Goal: Task Accomplishment & Management: Use online tool/utility

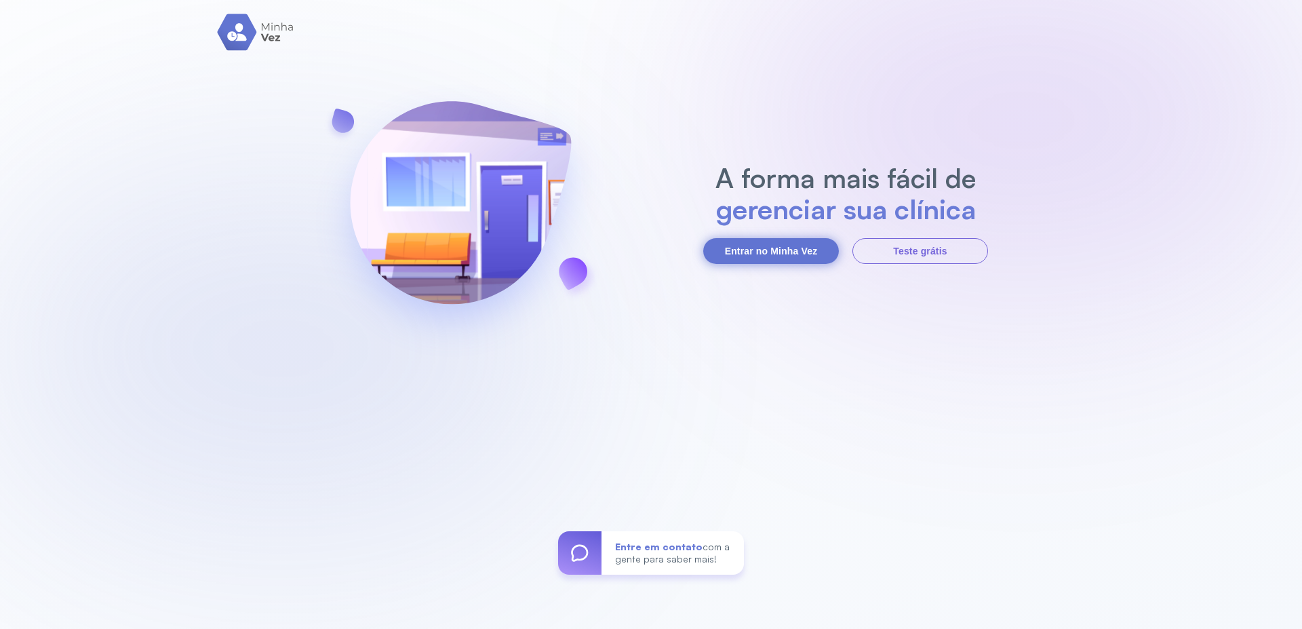
click at [758, 250] on button "Entrar no Minha Vez" at bounding box center [771, 251] width 136 height 26
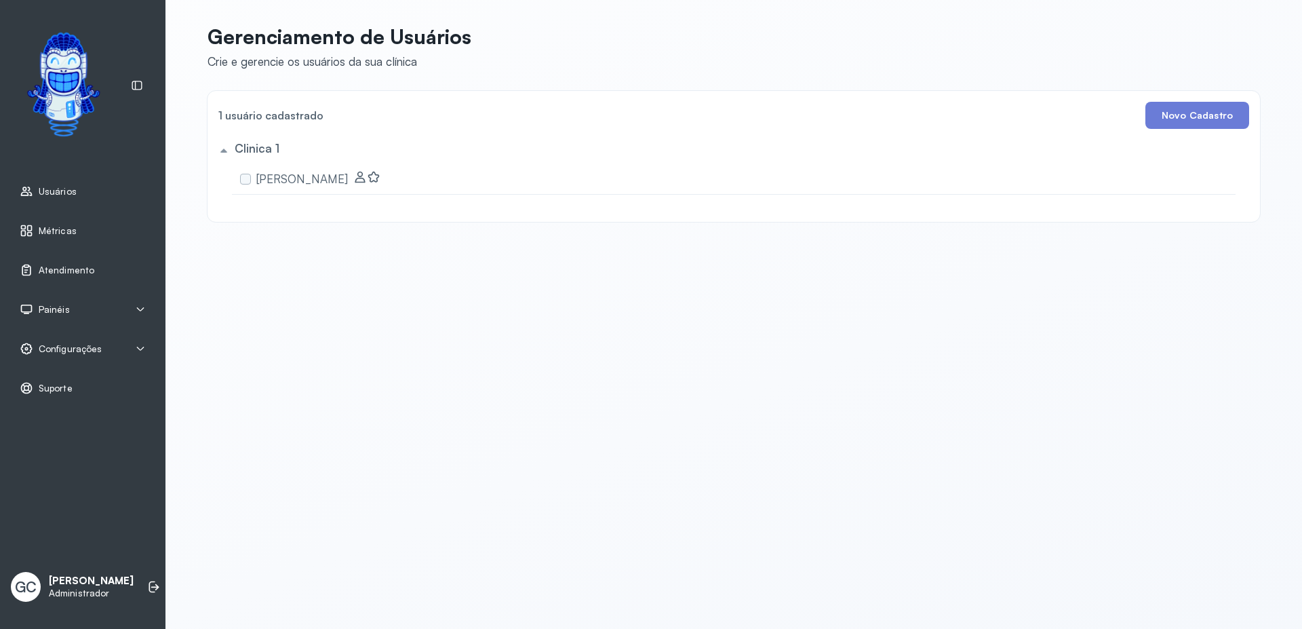
click at [52, 312] on span "Painéis" at bounding box center [54, 310] width 31 height 12
click at [72, 410] on span "Configurações" at bounding box center [70, 404] width 63 height 12
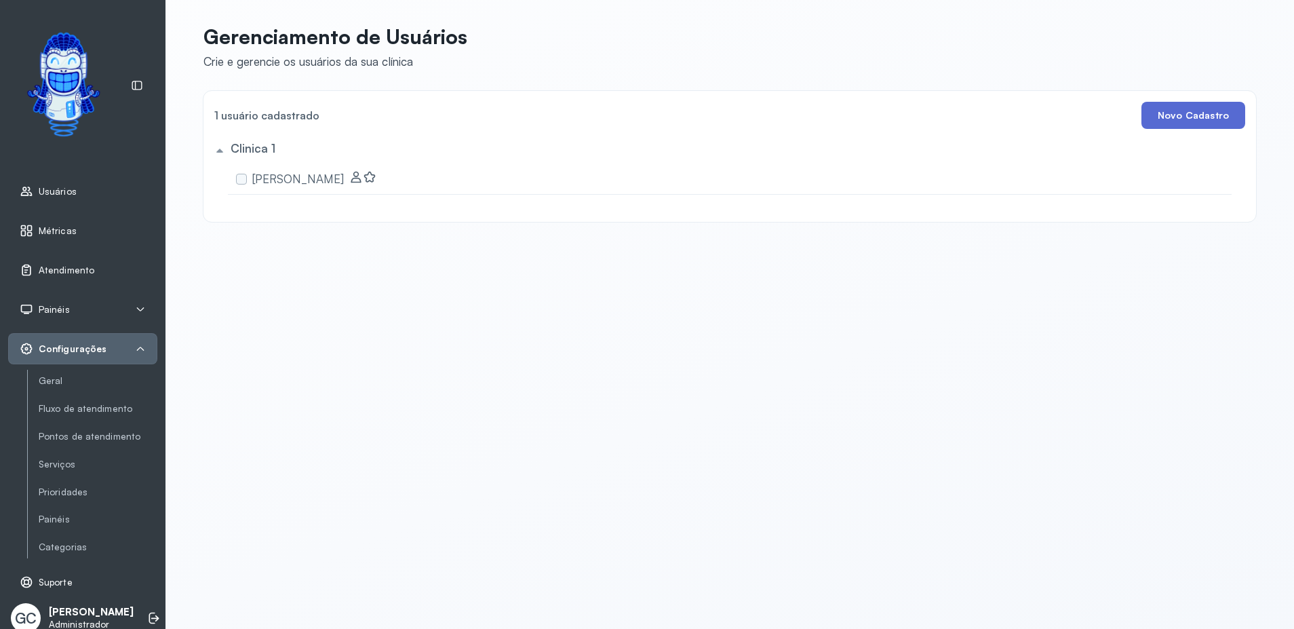
click at [1181, 121] on button "Novo Cadastro" at bounding box center [1193, 115] width 104 height 27
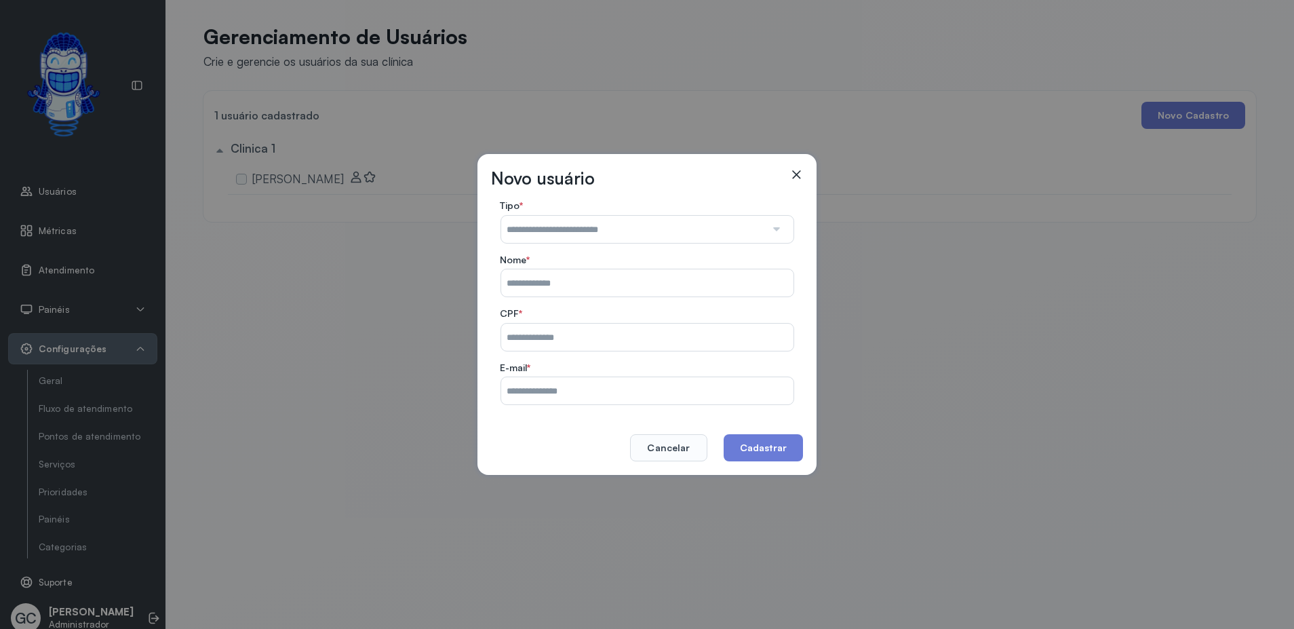
click at [794, 178] on icon at bounding box center [796, 175] width 14 height 14
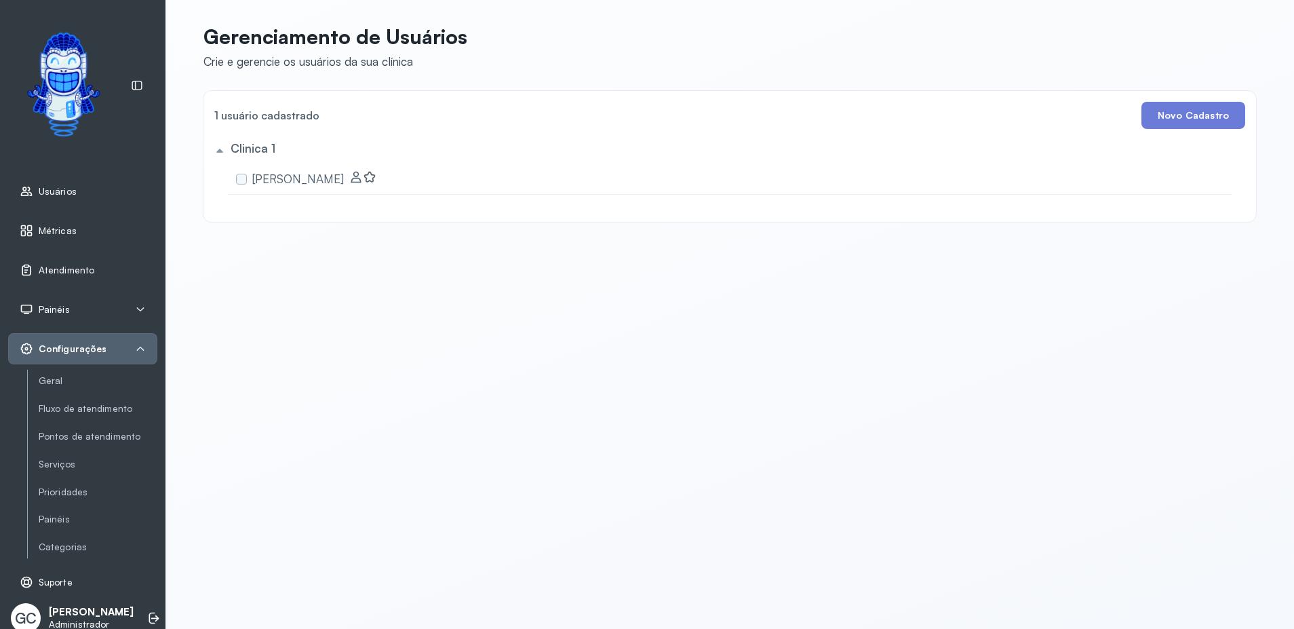
click at [58, 348] on span "Configurações" at bounding box center [73, 349] width 68 height 12
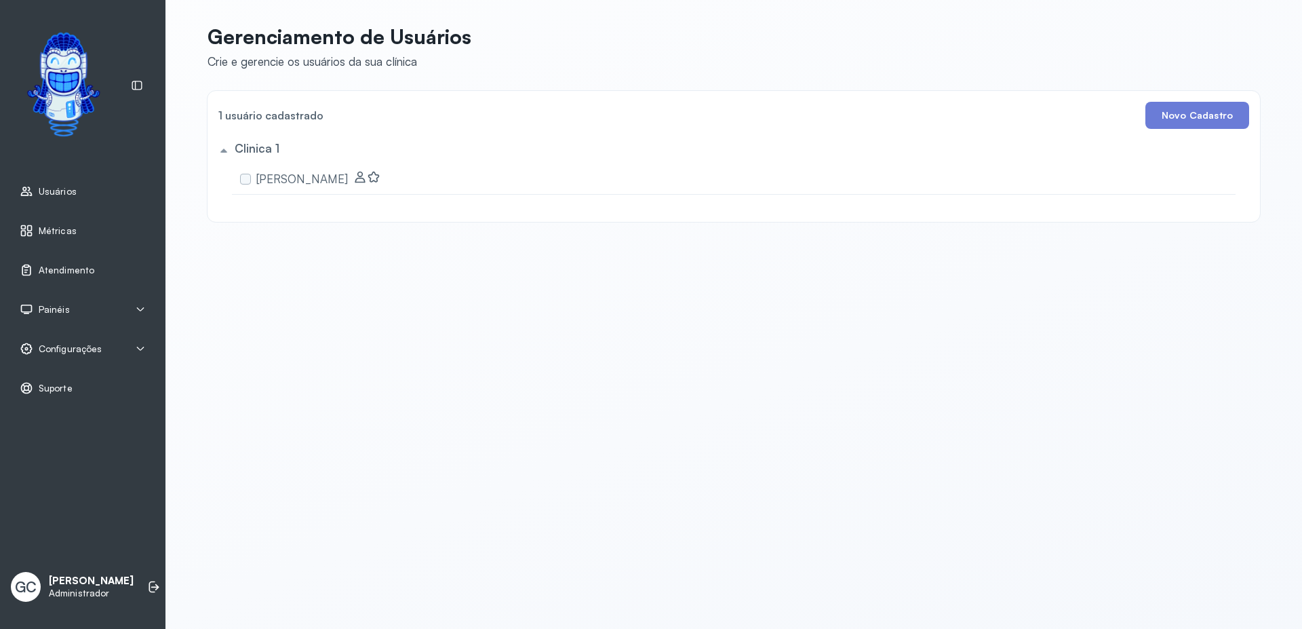
click at [60, 566] on div "GC Gilmara Castro Administrador" at bounding box center [82, 586] width 149 height 41
drag, startPoint x: 60, startPoint y: 562, endPoint x: 66, endPoint y: 578, distance: 16.8
click at [64, 574] on div "GC Gilmara Castro Administrador" at bounding box center [82, 586] width 149 height 41
click at [71, 581] on p "Gilmara Castro" at bounding box center [91, 580] width 85 height 13
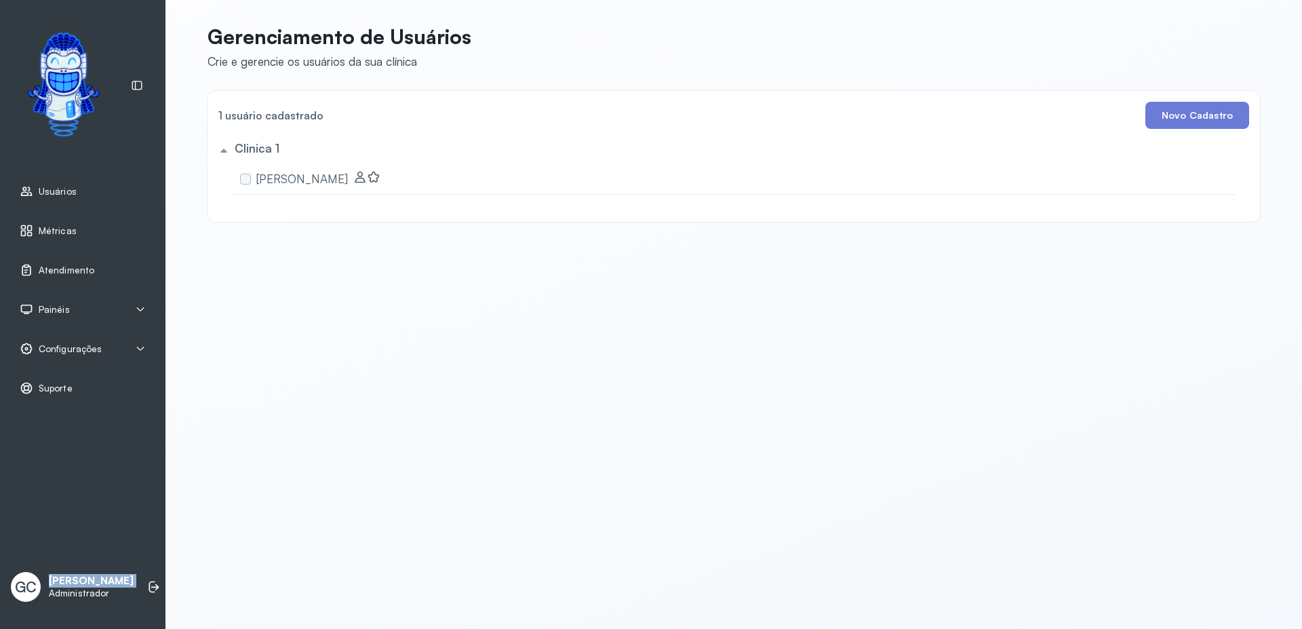
click at [71, 581] on p "Gilmara Castro" at bounding box center [91, 580] width 85 height 13
click at [48, 394] on div "Suporte" at bounding box center [46, 388] width 53 height 14
click at [67, 353] on span "Configurações" at bounding box center [70, 349] width 63 height 12
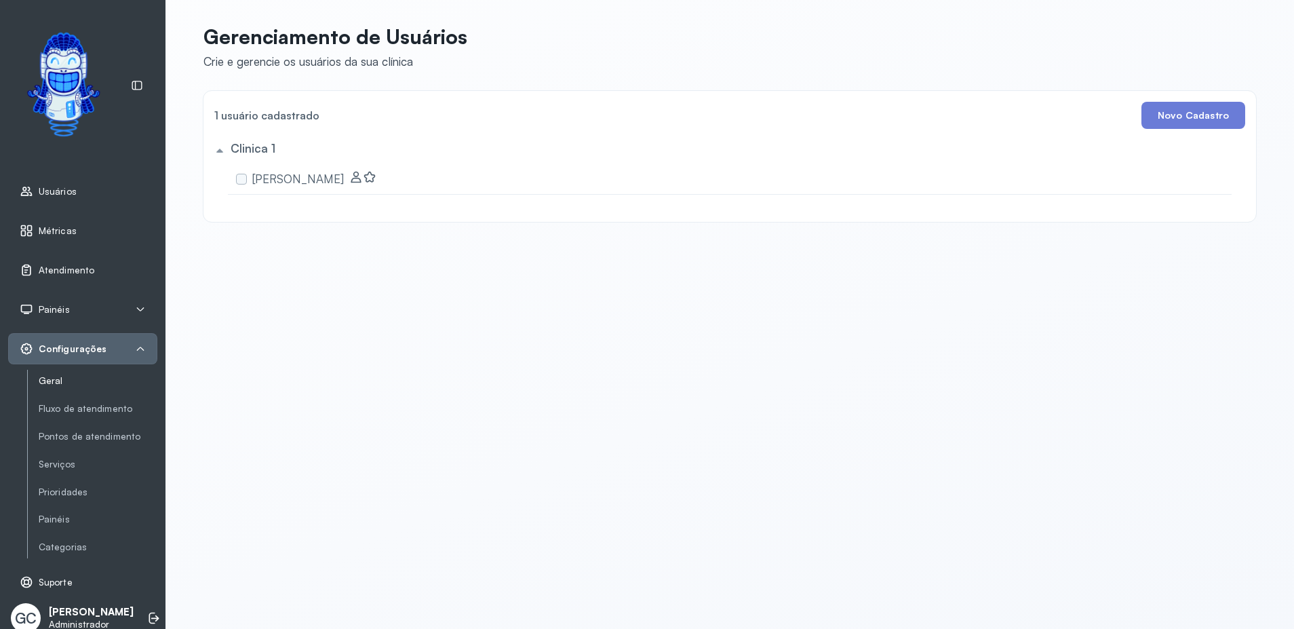
click at [66, 382] on link "Geral" at bounding box center [98, 381] width 119 height 12
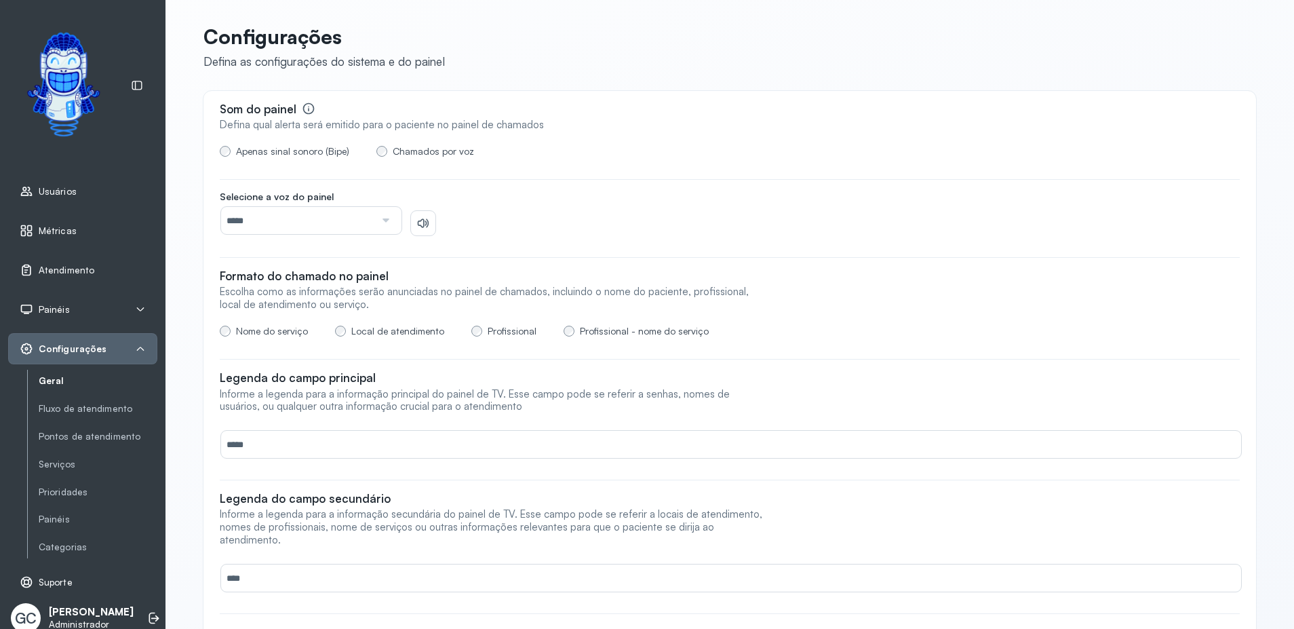
click at [47, 306] on span "Painéis" at bounding box center [54, 310] width 31 height 12
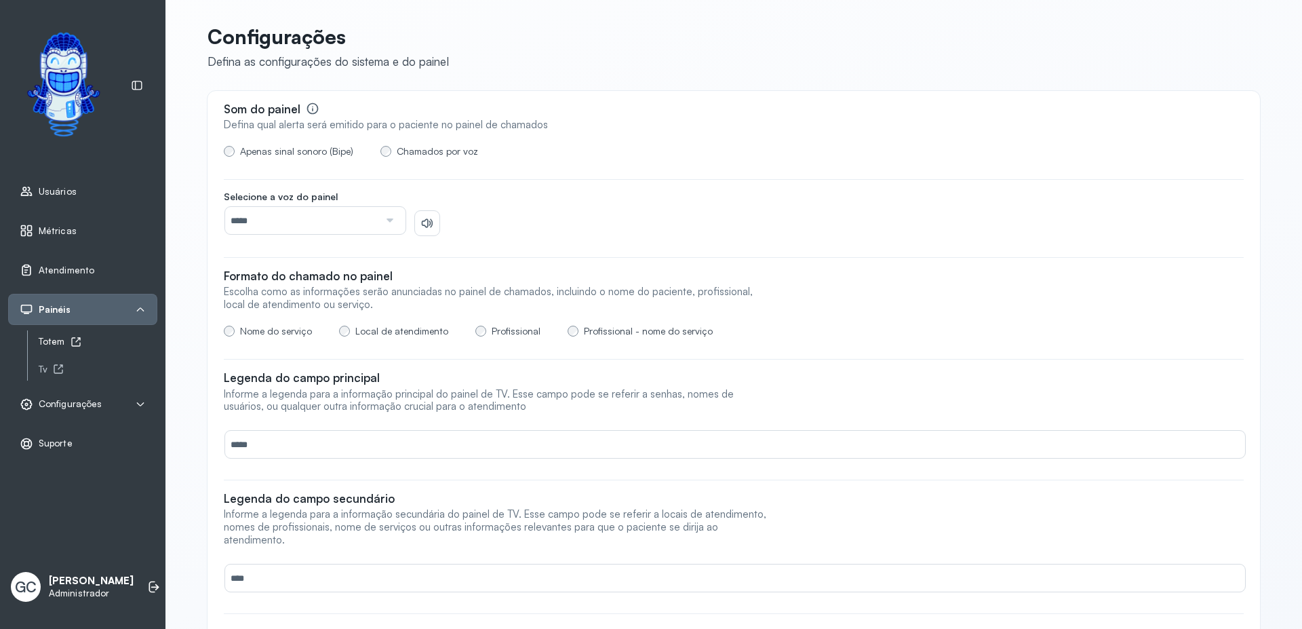
click at [44, 338] on div "Totem" at bounding box center [98, 342] width 119 height 12
click at [62, 265] on span "Atendimento" at bounding box center [67, 271] width 56 height 12
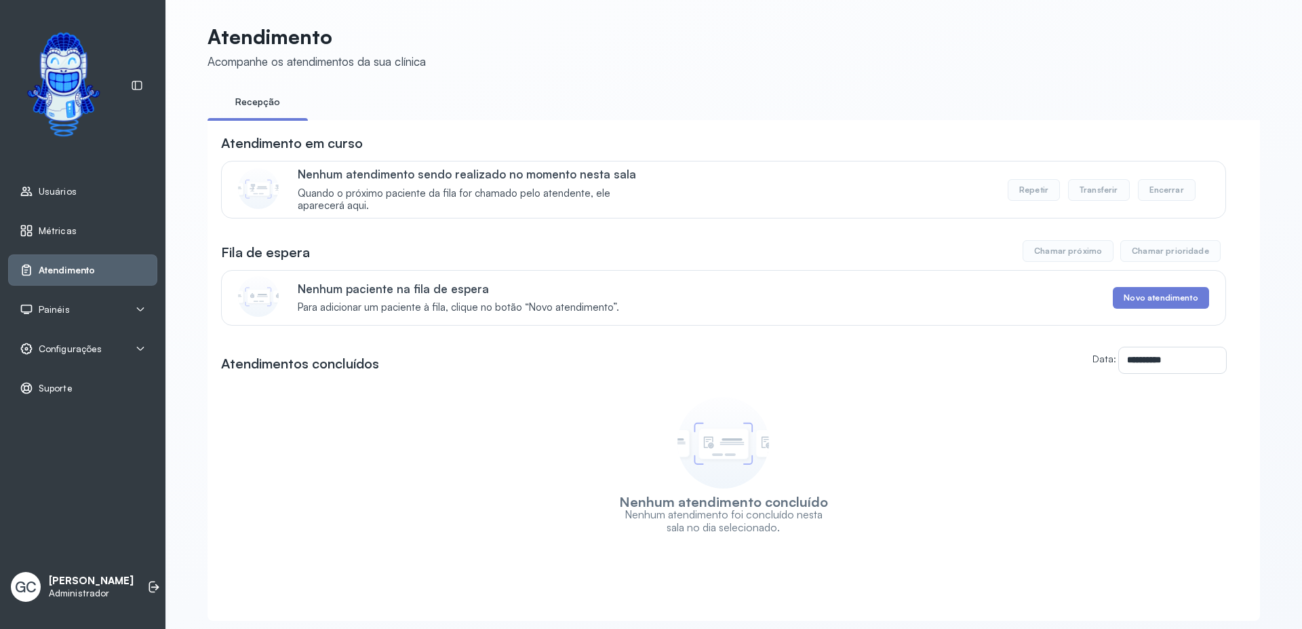
click at [28, 226] on icon at bounding box center [27, 231] width 14 height 14
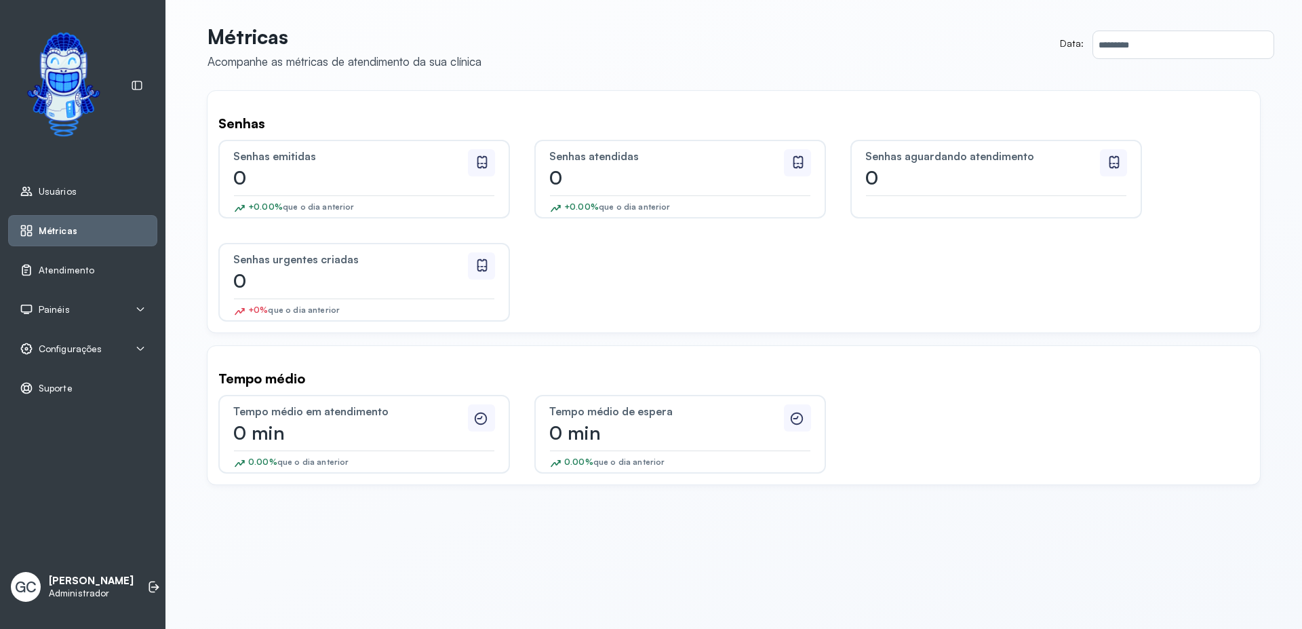
click at [70, 180] on div "Usuários" at bounding box center [82, 191] width 149 height 31
click at [98, 201] on div "Usuários" at bounding box center [82, 191] width 149 height 31
click at [73, 231] on span "Métricas" at bounding box center [58, 231] width 38 height 12
click at [81, 276] on div "Atendimento" at bounding box center [57, 270] width 75 height 14
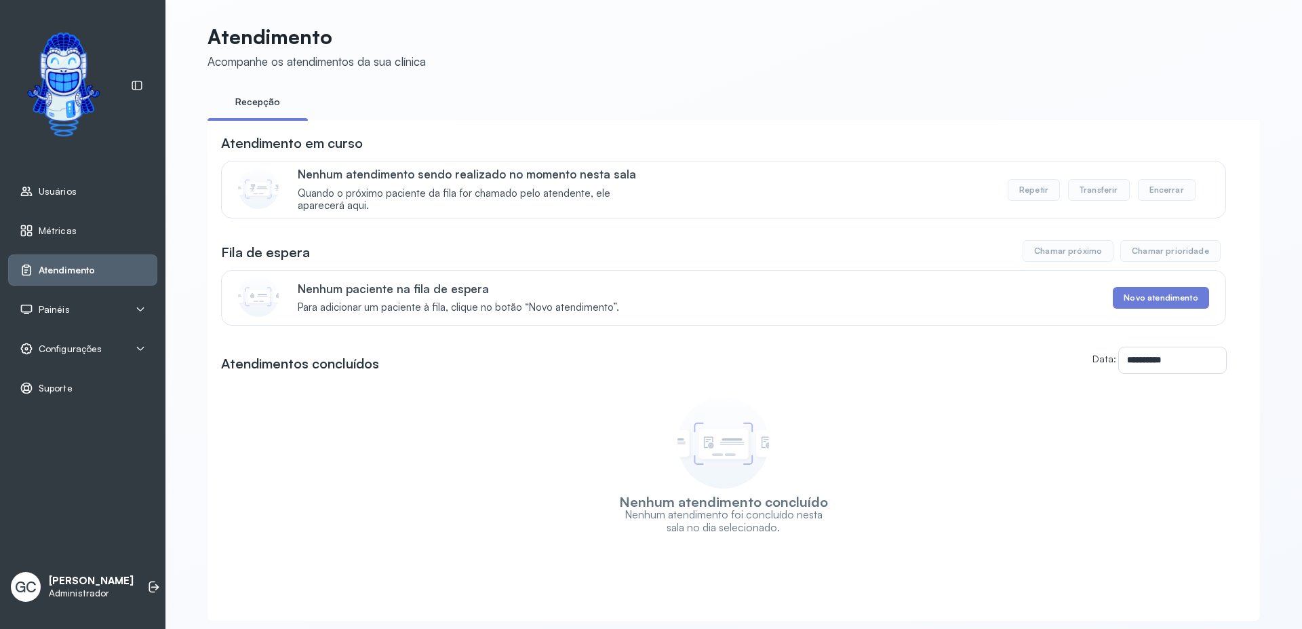
click at [1162, 313] on div "Nenhum paciente na fila de espera Para adicionar um paciente à fila, clique no …" at bounding box center [754, 297] width 912 height 33
click at [1147, 298] on button "Novo atendimento" at bounding box center [1161, 298] width 96 height 22
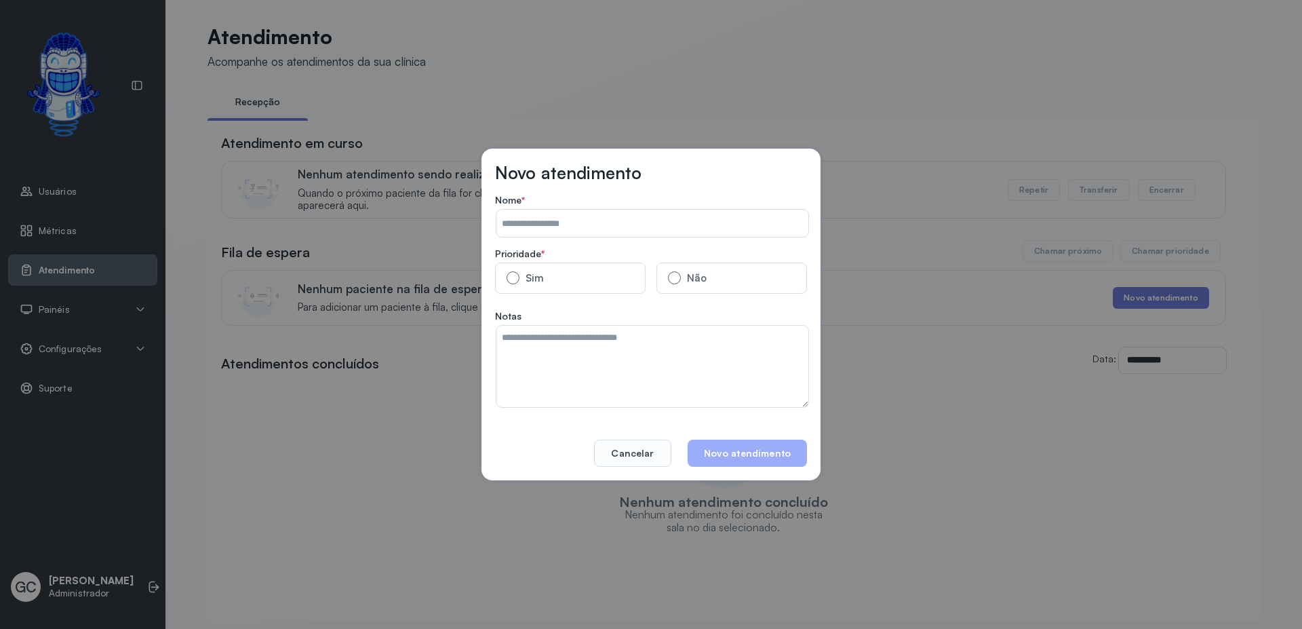
click at [517, 224] on input "Data:" at bounding box center [652, 223] width 312 height 27
type input "*****"
click at [759, 453] on button "Novo atendimento" at bounding box center [747, 453] width 119 height 27
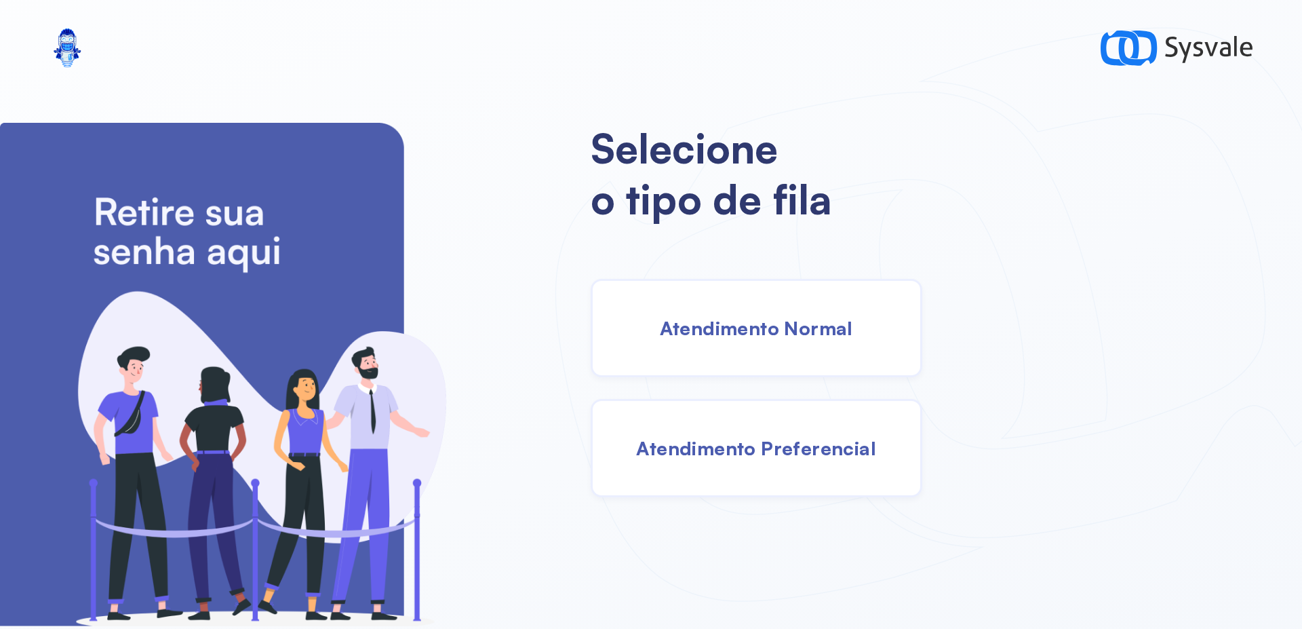
click at [743, 309] on div "Atendimento Normal" at bounding box center [757, 328] width 332 height 98
